Goal: Task Accomplishment & Management: Manage account settings

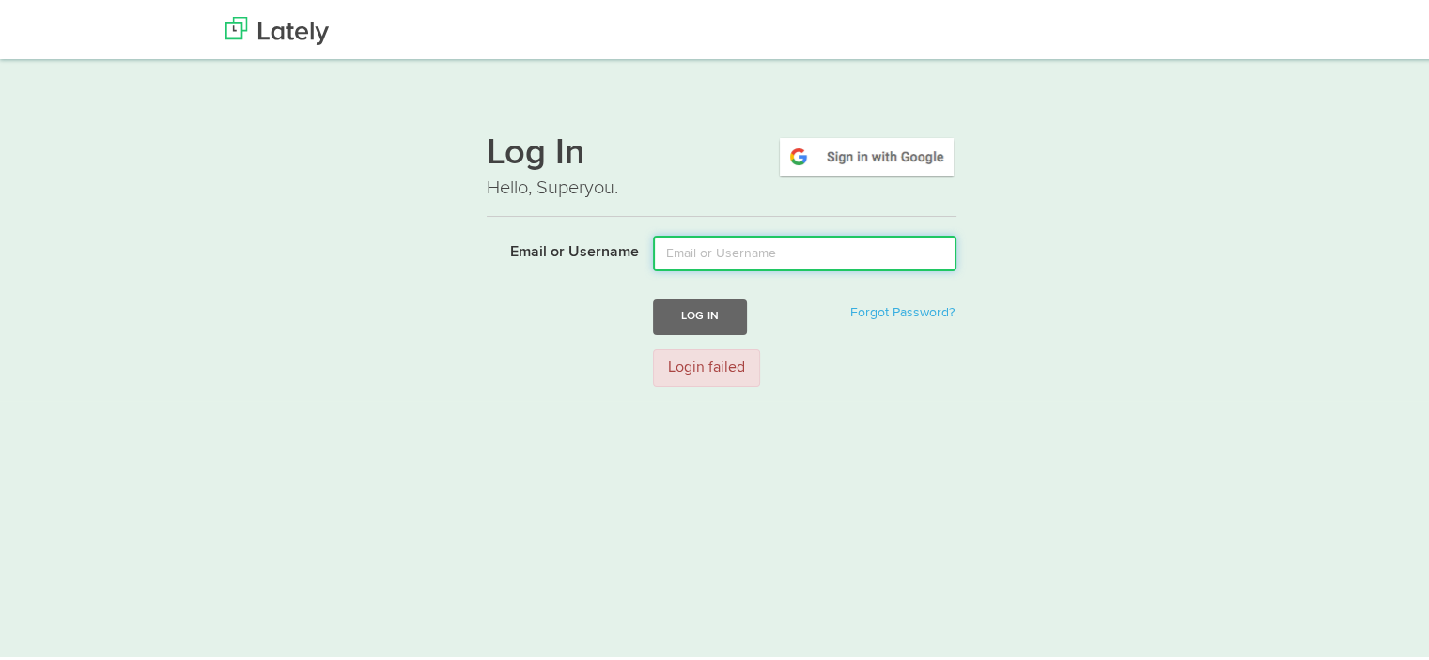
click at [802, 251] on input "Email or Username" at bounding box center [804, 251] width 303 height 36
type input "[EMAIL_ADDRESS][DOMAIN_NAME]"
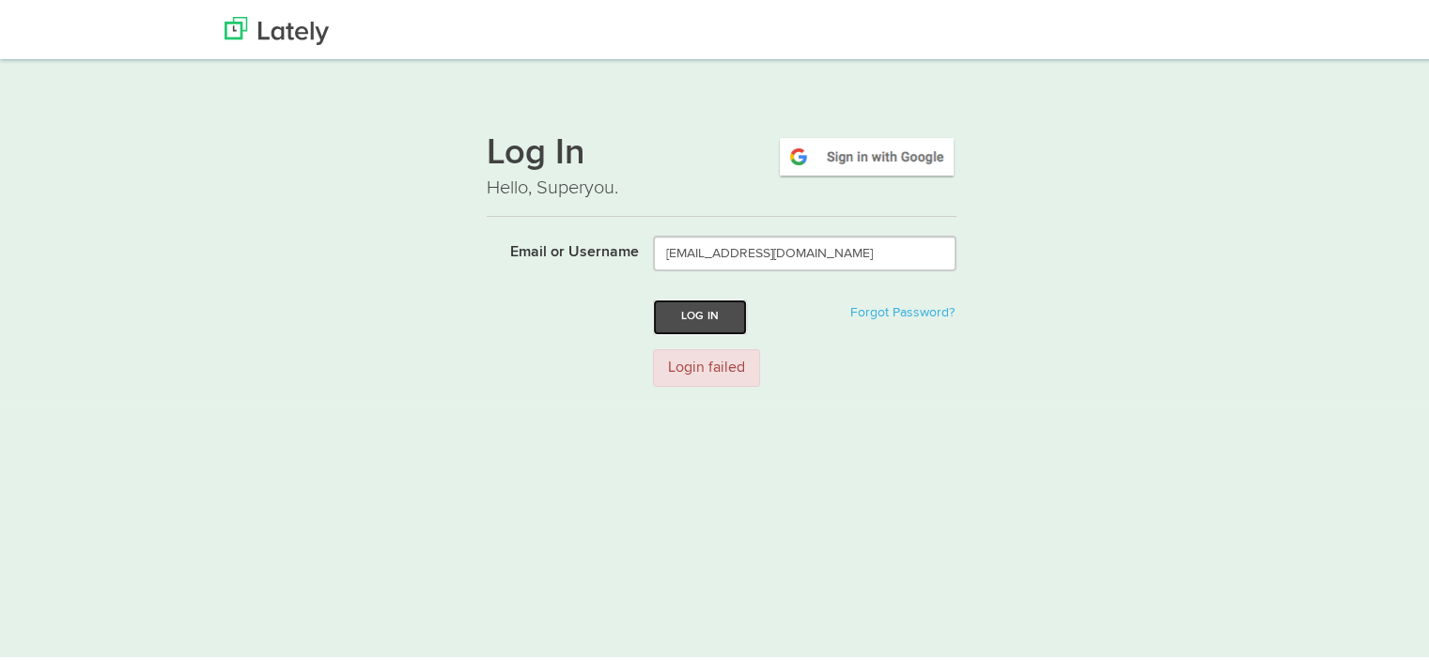
click at [706, 315] on button "Log In" at bounding box center [700, 314] width 94 height 35
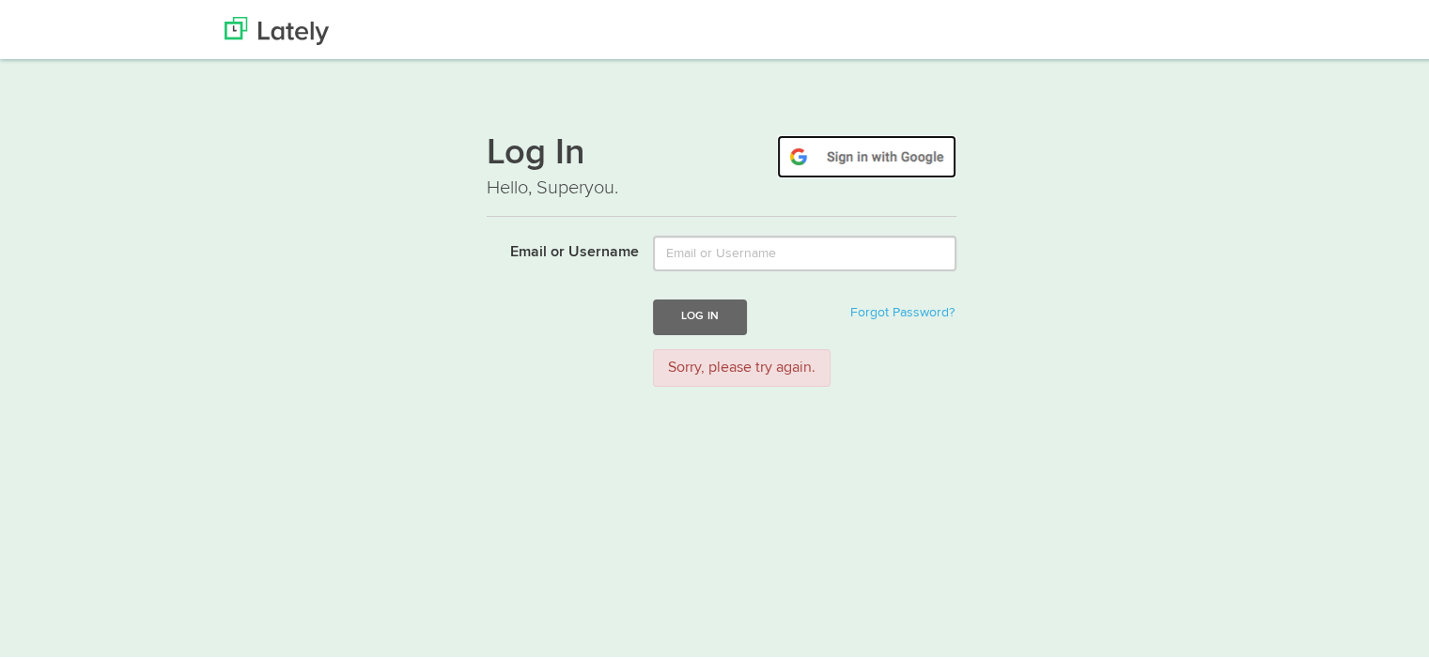
click at [845, 154] on img at bounding box center [866, 153] width 179 height 43
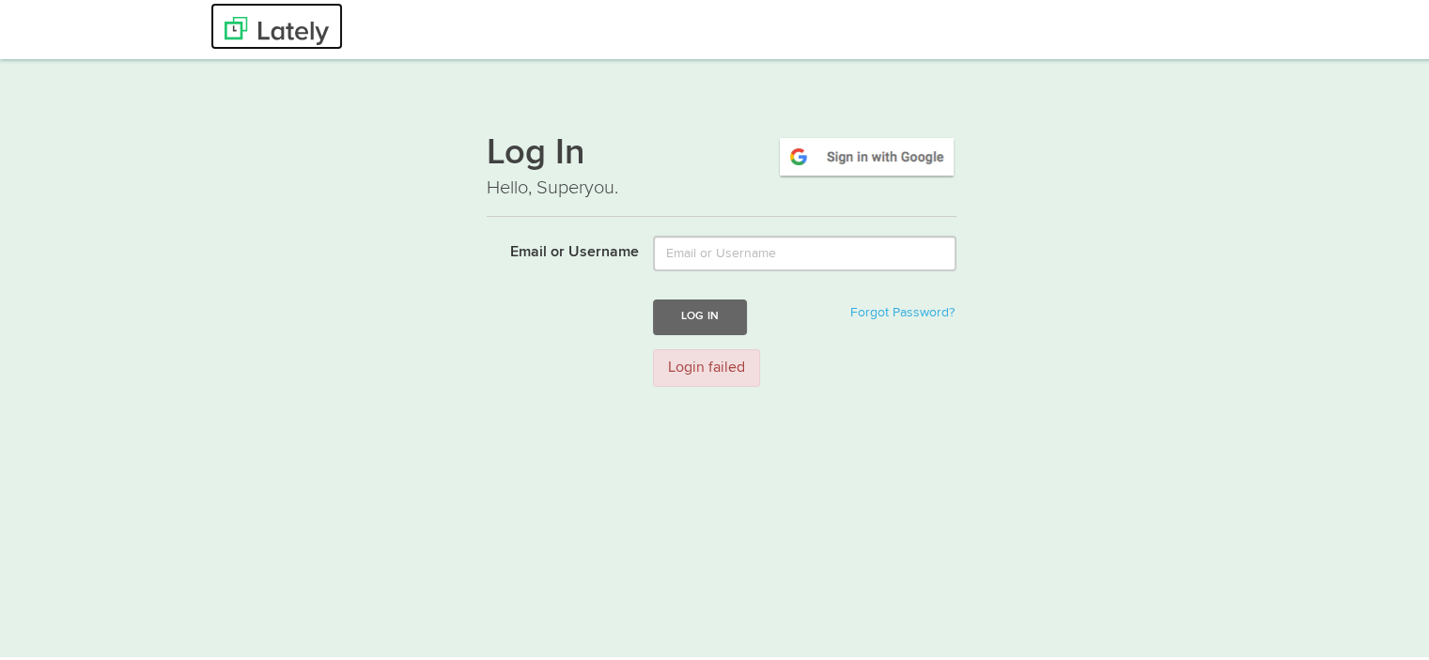
click at [297, 18] on img at bounding box center [277, 28] width 104 height 28
click at [887, 317] on link "Forgot Password?" at bounding box center [902, 309] width 104 height 13
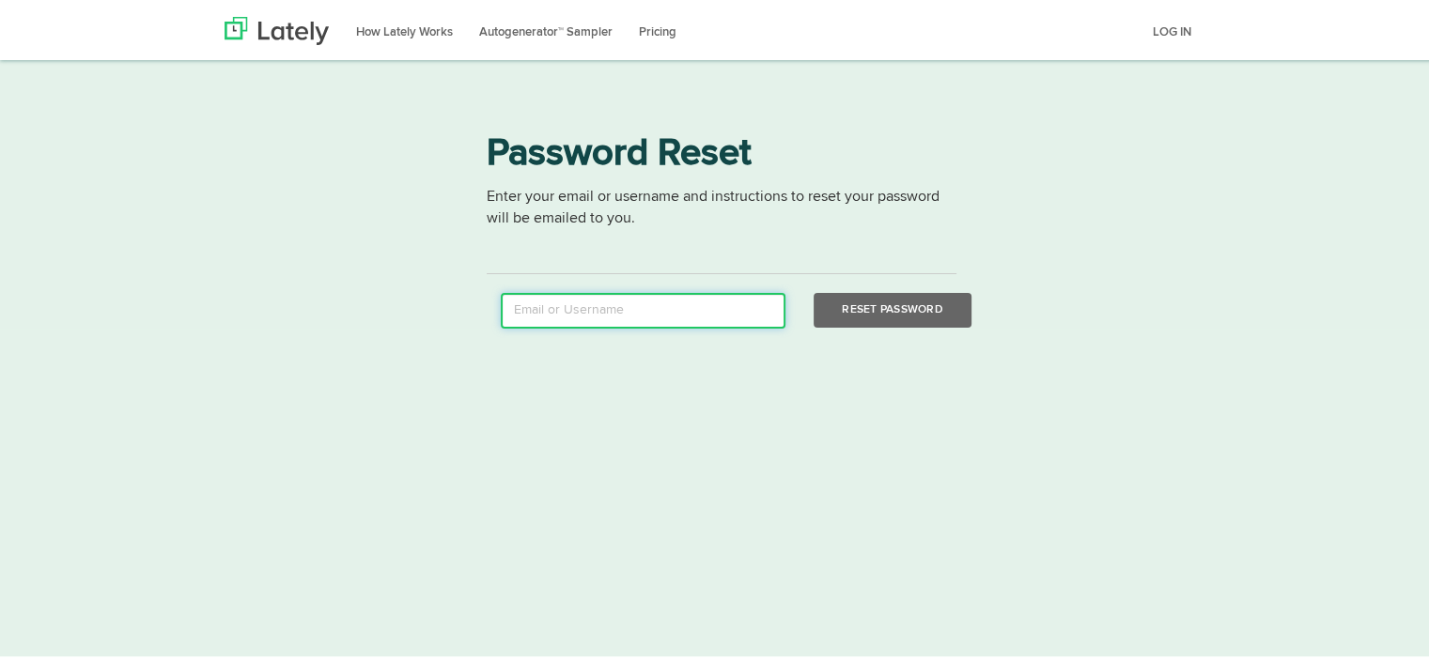
click at [658, 311] on input "email" at bounding box center [643, 308] width 285 height 36
type input "[EMAIL_ADDRESS][DOMAIN_NAME]"
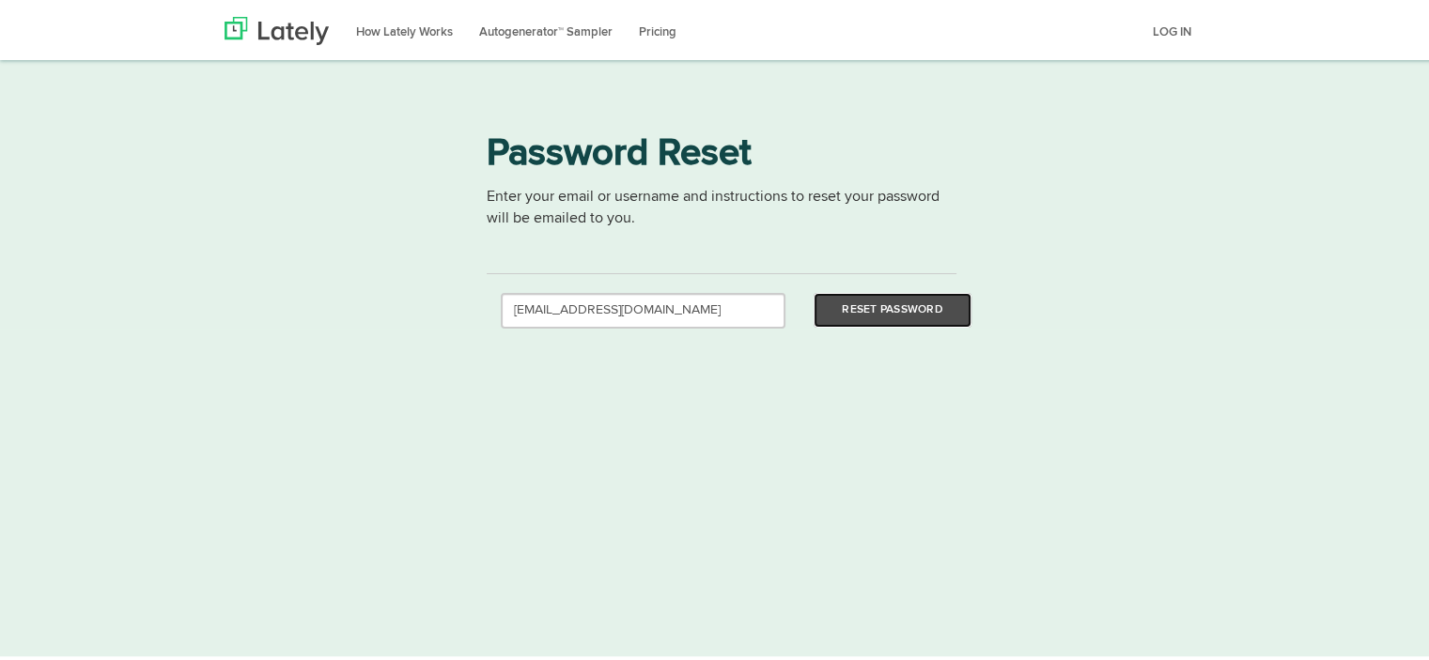
click at [839, 298] on button "Reset Password" at bounding box center [892, 307] width 157 height 35
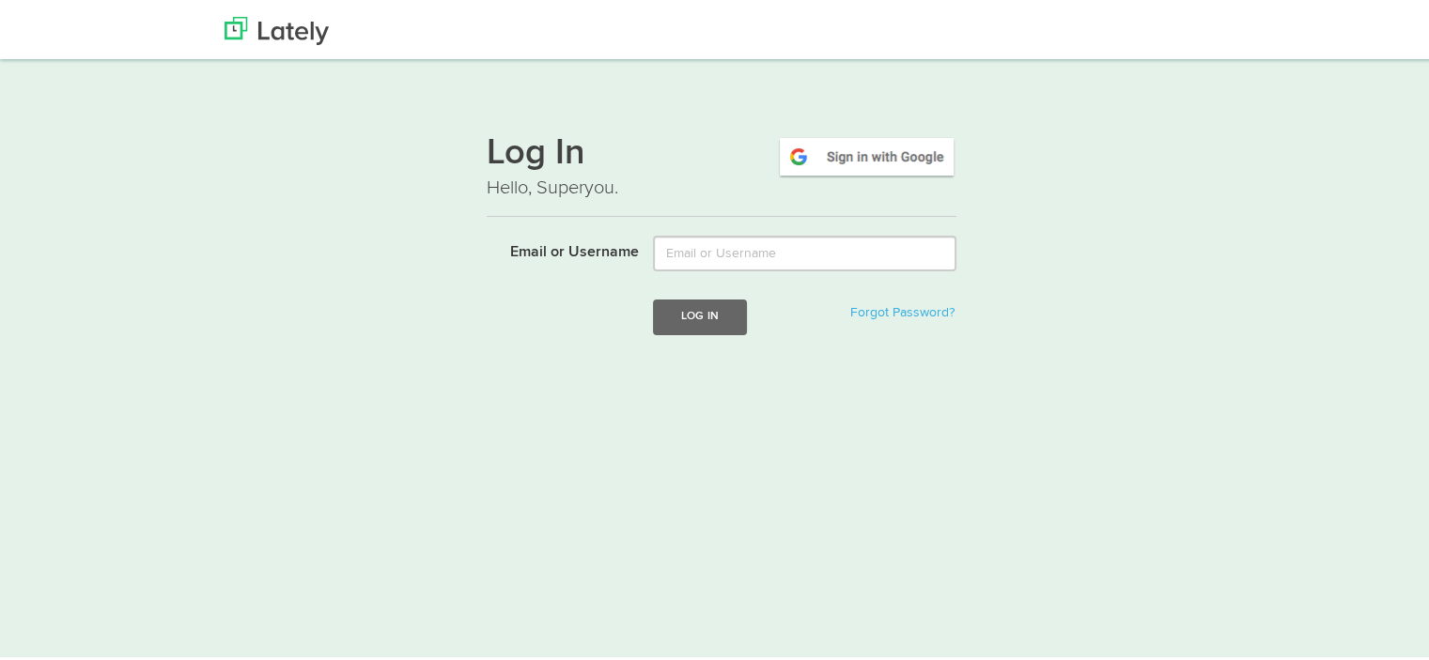
drag, startPoint x: 351, startPoint y: 32, endPoint x: 257, endPoint y: 34, distance: 94.0
click at [257, 34] on div at bounding box center [721, 23] width 1022 height 47
drag, startPoint x: 282, startPoint y: 31, endPoint x: 706, endPoint y: 189, distance: 452.1
click at [706, 189] on p "Hello, Superyou." at bounding box center [722, 185] width 470 height 27
